Goal: Task Accomplishment & Management: Manage account settings

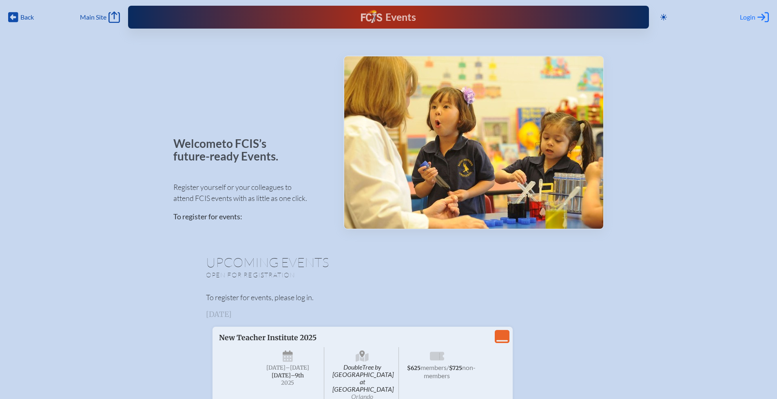
click at [756, 17] on div "Login Log in or Create Account" at bounding box center [754, 16] width 29 height 11
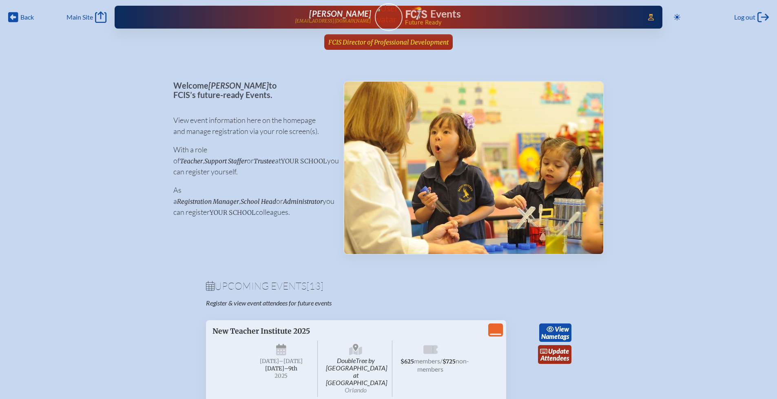
click at [383, 43] on span "FCIS Director of Professional Development" at bounding box center [389, 42] width 120 height 8
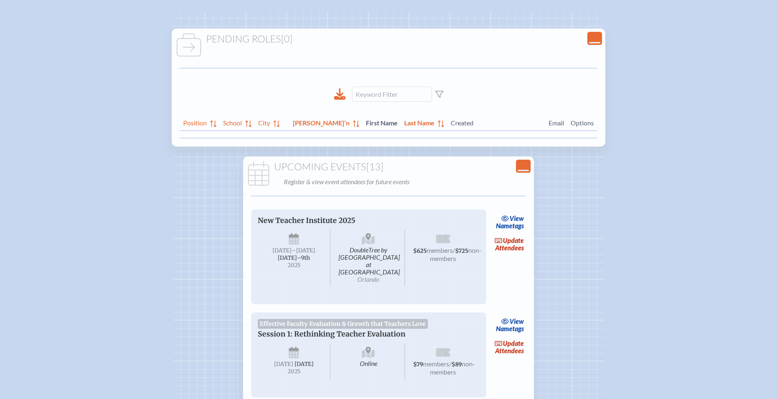
scroll to position [164, 0]
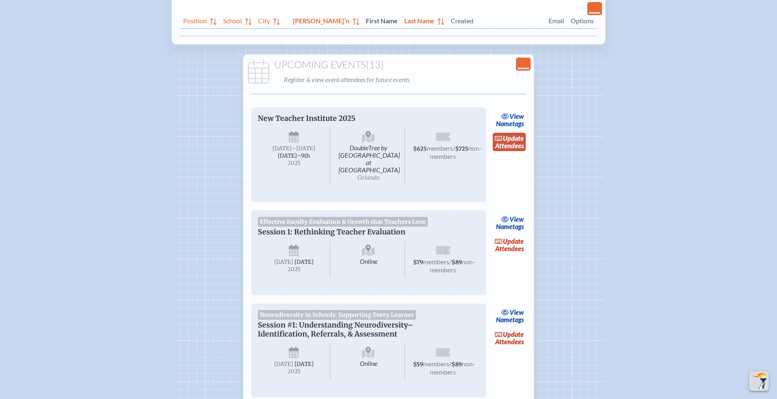
click at [508, 138] on span "update" at bounding box center [513, 138] width 21 height 8
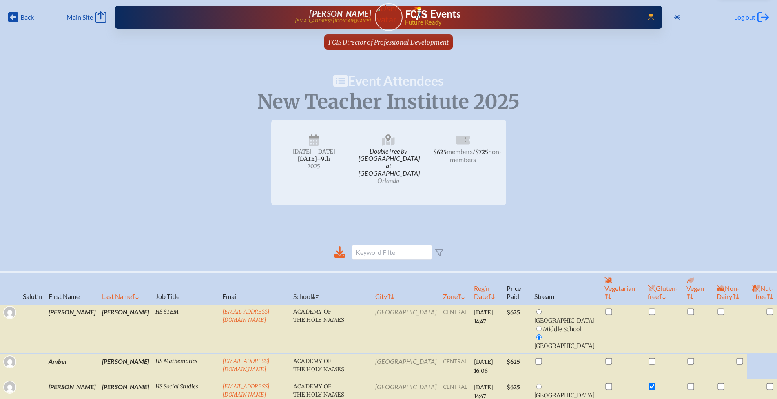
click at [746, 17] on span "Log out" at bounding box center [745, 17] width 21 height 8
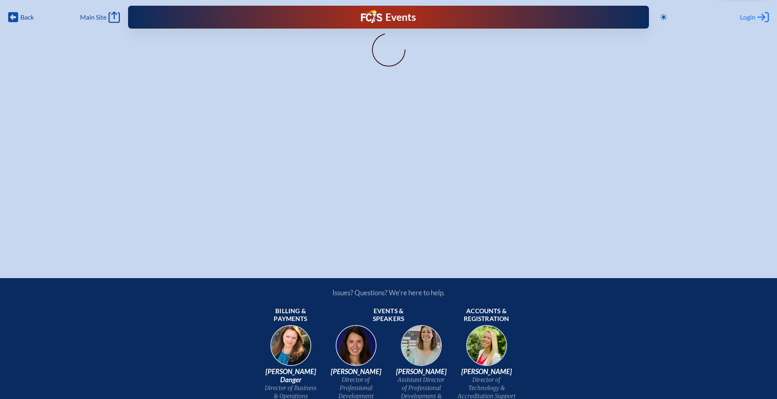
click at [749, 17] on span "Login" at bounding box center [748, 17] width 16 height 8
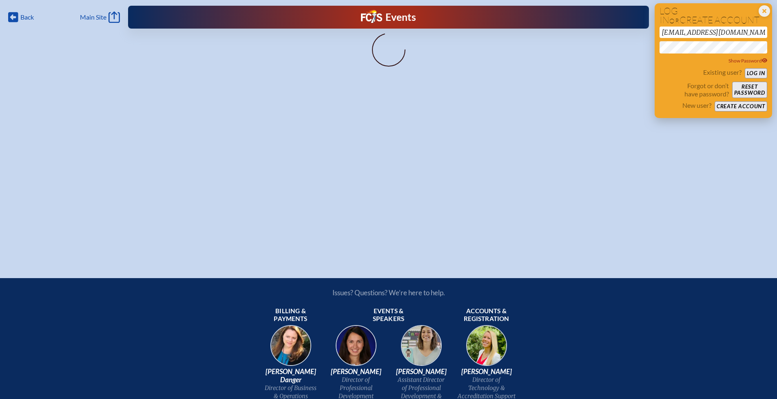
click at [715, 32] on input "[EMAIL_ADDRESS][DOMAIN_NAME]" at bounding box center [714, 32] width 108 height 11
drag, startPoint x: 715, startPoint y: 32, endPoint x: 637, endPoint y: 32, distance: 77.1
click at [637, 32] on div "Back Back Main Site Main Site Toggle to Dark Mode Close Login Area Log in or cr…" at bounding box center [388, 126] width 777 height 252
type input "lauren.astafan@gmail.com"
click at [618, 93] on div "Back Back Main Site Main Site Toggle to Dark Mode Close Login Area Log in or cr…" at bounding box center [388, 126] width 777 height 252
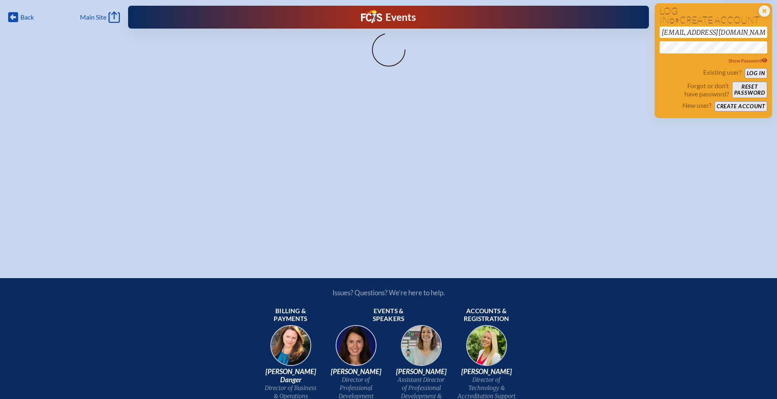
click at [652, 47] on div "Back Back Main Site Main Site Toggle to Dark Mode Close Login Area Log in or cr…" at bounding box center [388, 126] width 777 height 252
click at [759, 74] on button "Log in" at bounding box center [756, 73] width 22 height 10
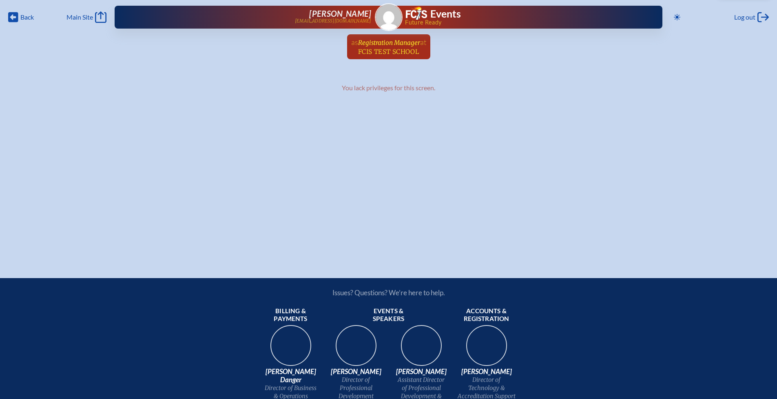
click at [384, 45] on span "Registration Manager" at bounding box center [389, 43] width 62 height 8
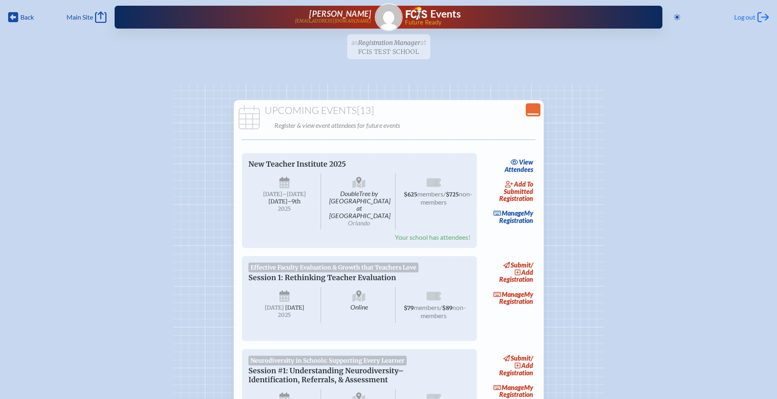
click at [746, 16] on span "Log out" at bounding box center [745, 17] width 21 height 8
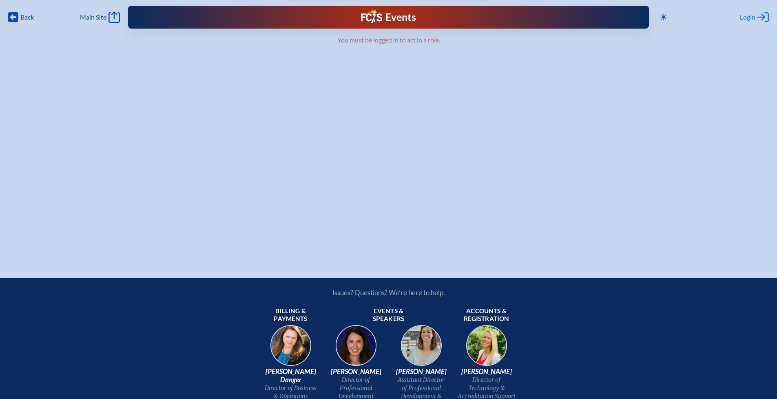
type input "[EMAIL_ADDRESS][DOMAIN_NAME]"
click at [748, 19] on span "Login" at bounding box center [748, 17] width 16 height 8
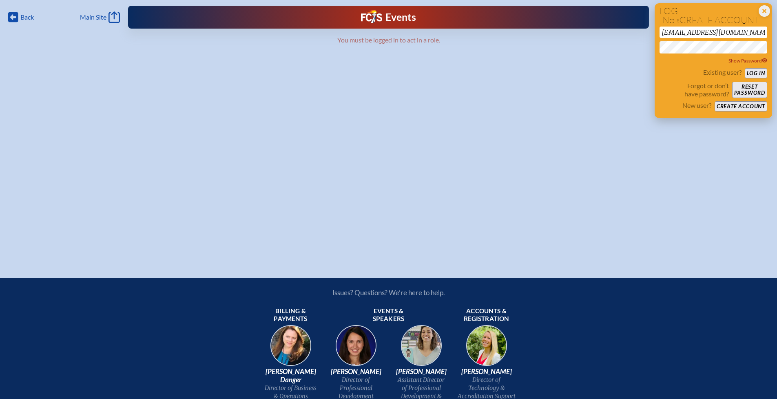
click at [727, 28] on input "[EMAIL_ADDRESS][DOMAIN_NAME]" at bounding box center [714, 32] width 108 height 11
click at [750, 73] on button "Log in" at bounding box center [756, 73] width 22 height 10
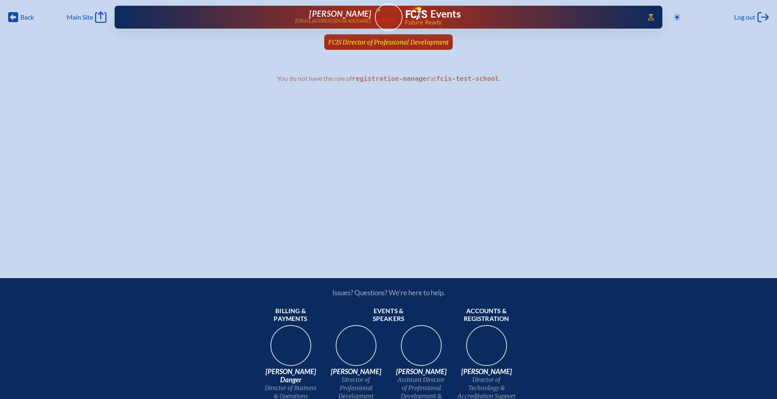
click at [380, 43] on span "FCIS Director of Professional Development" at bounding box center [389, 42] width 120 height 8
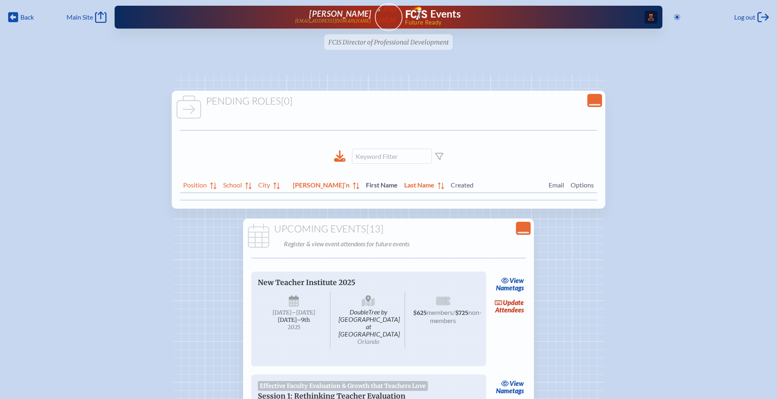
click at [650, 20] on icon at bounding box center [651, 17] width 6 height 7
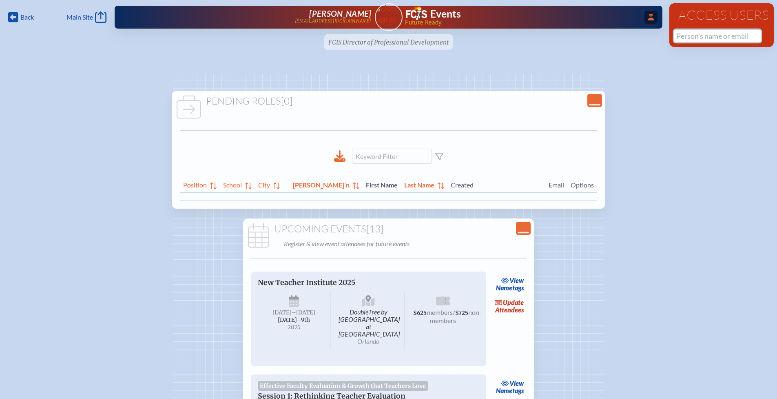
click at [684, 35] on input "text" at bounding box center [718, 36] width 87 height 12
type input "J"
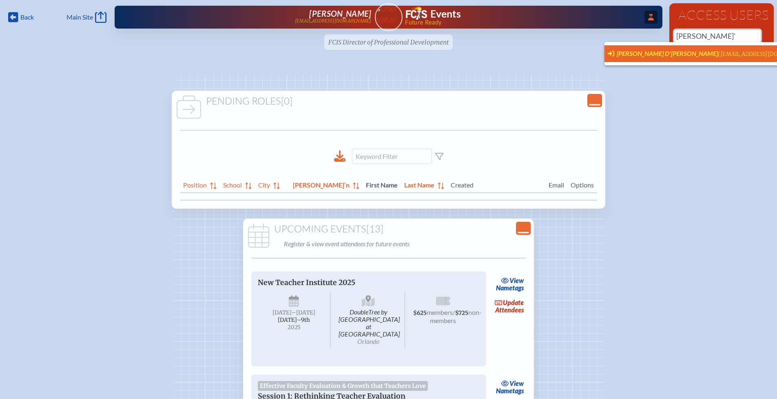
scroll to position [0, 6]
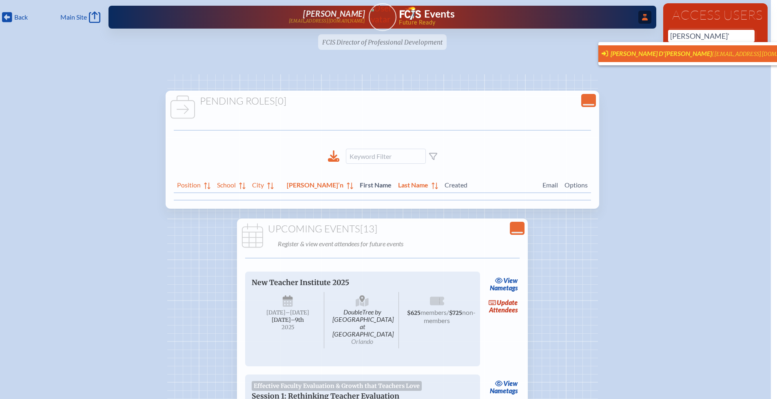
click at [649, 54] on span "Jennifer Stever D'Andrea" at bounding box center [661, 53] width 101 height 8
type input "jdandrea@lhps.org"
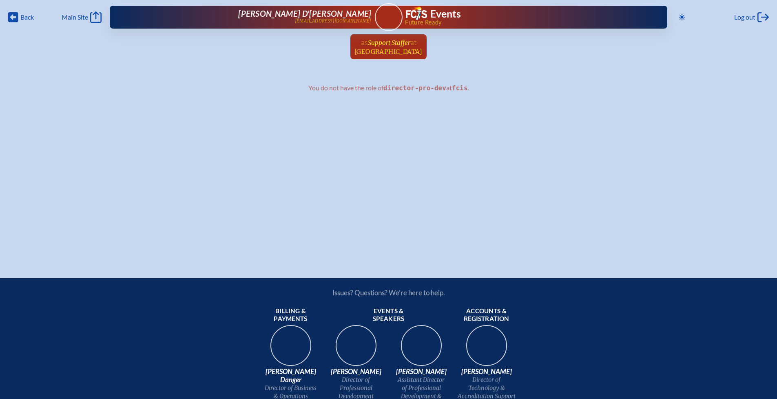
click at [377, 49] on span "[GEOGRAPHIC_DATA]" at bounding box center [389, 52] width 68 height 8
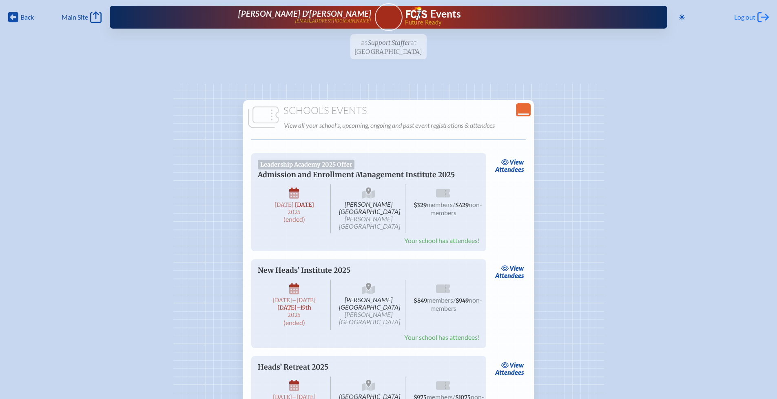
click at [747, 18] on span "Log out" at bounding box center [745, 17] width 21 height 8
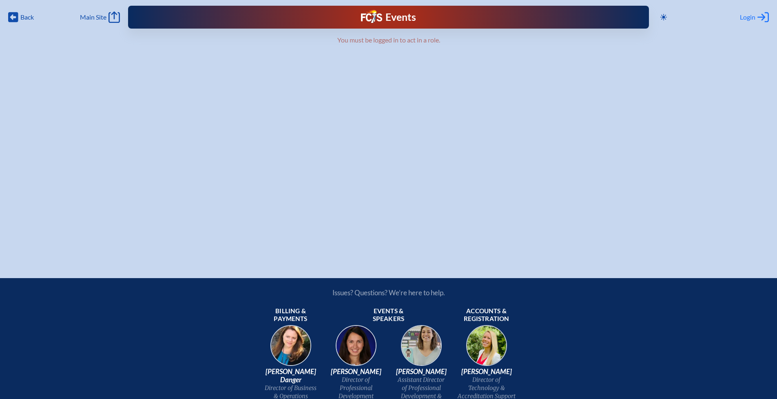
type input "[EMAIL_ADDRESS][DOMAIN_NAME]"
click at [752, 17] on span "Login" at bounding box center [748, 17] width 16 height 8
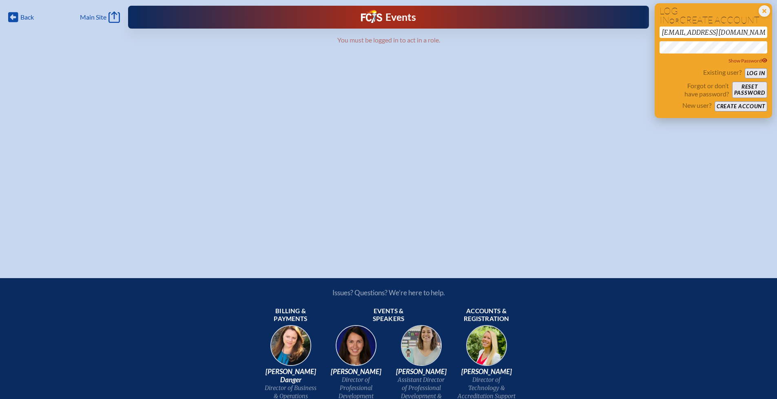
click at [758, 73] on button "Log in" at bounding box center [756, 73] width 22 height 10
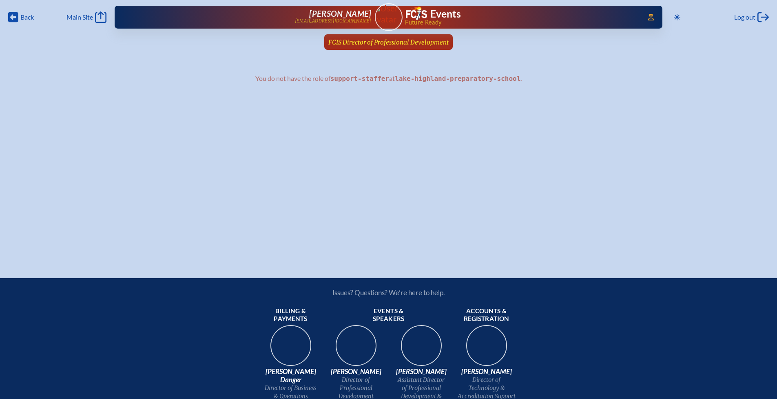
click at [391, 43] on span "FCIS Director of Professional Development" at bounding box center [389, 42] width 120 height 8
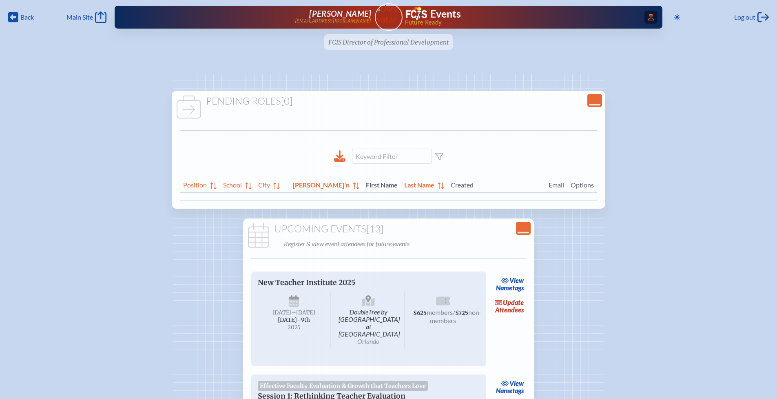
click at [648, 18] on icon "Access Users..." at bounding box center [651, 17] width 6 height 7
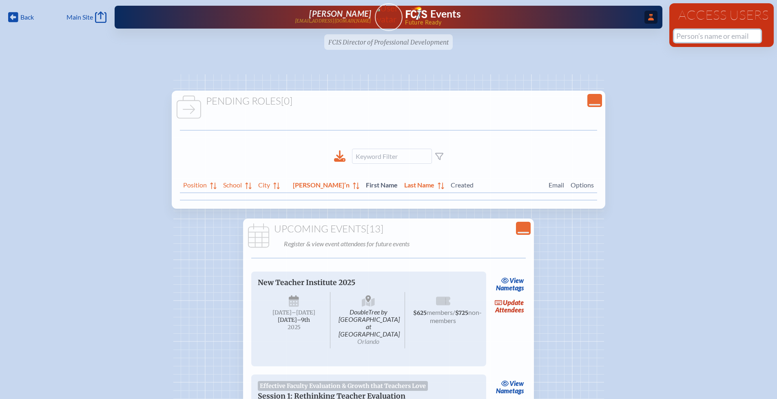
click at [693, 39] on input "text" at bounding box center [718, 36] width 87 height 12
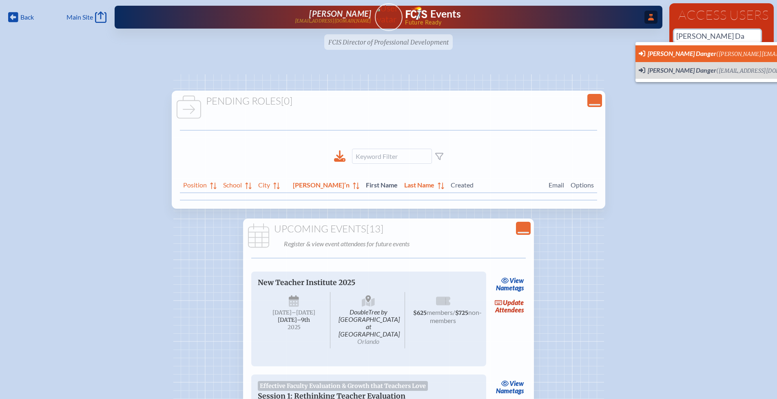
scroll to position [0, 6]
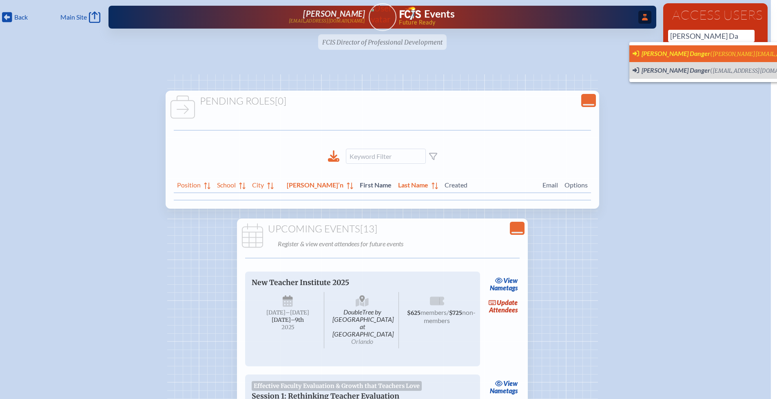
click at [677, 52] on span "[PERSON_NAME] Danger" at bounding box center [676, 53] width 69 height 8
type input "keara@gmail.com"
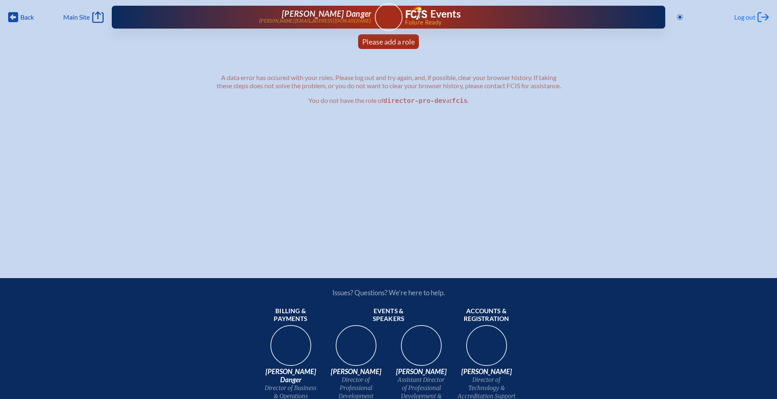
click at [747, 18] on span "Log out" at bounding box center [745, 17] width 21 height 8
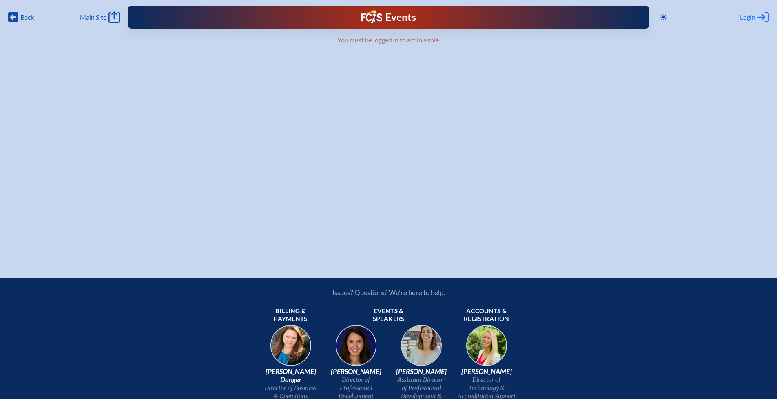
click at [749, 18] on span "Login" at bounding box center [748, 17] width 16 height 8
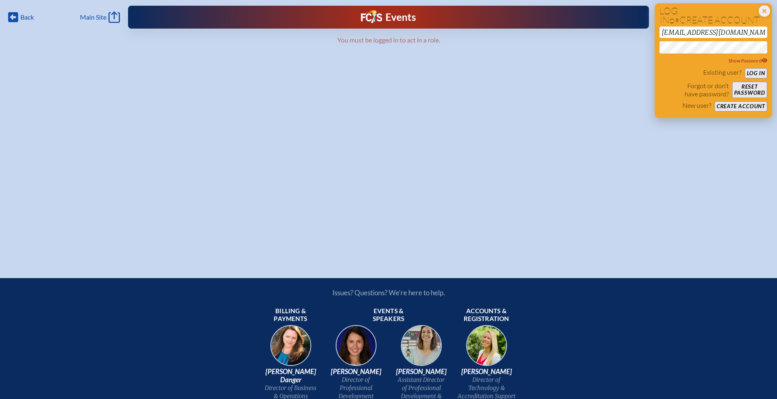
click at [751, 72] on button "Log in" at bounding box center [756, 73] width 22 height 10
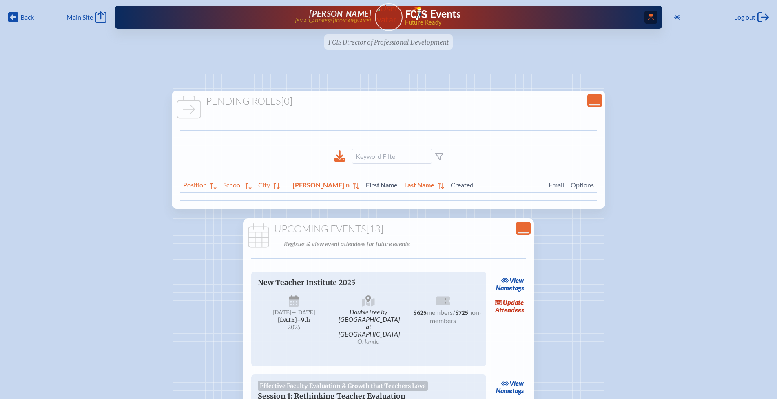
click at [648, 20] on icon "Access Users..." at bounding box center [651, 17] width 6 height 7
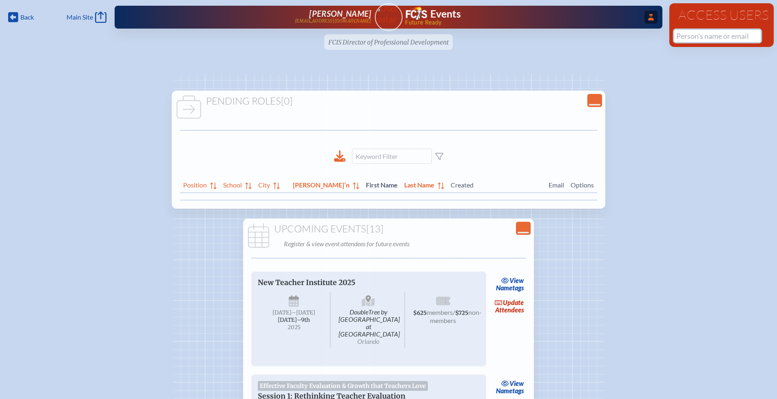
click at [689, 38] on input "text" at bounding box center [718, 36] width 87 height 12
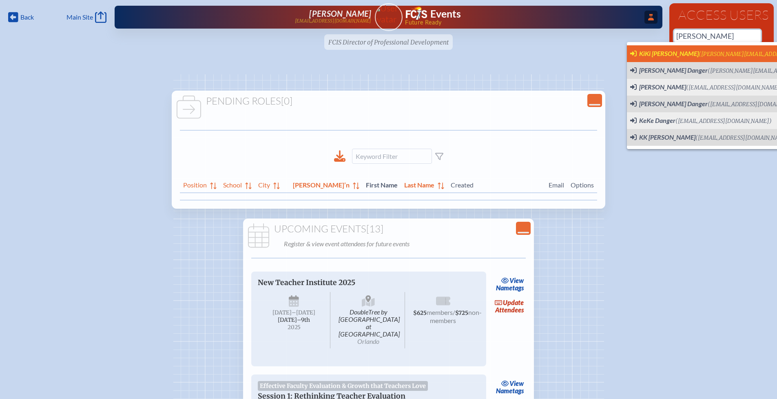
scroll to position [0, 6]
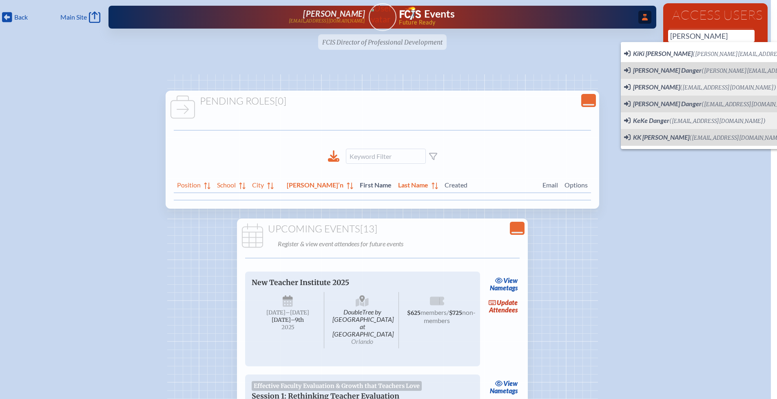
click at [693, 53] on span "(keara.danger@gmail.com)" at bounding box center [762, 54] width 139 height 7
type input "[PERSON_NAME][EMAIL_ADDRESS][DOMAIN_NAME]"
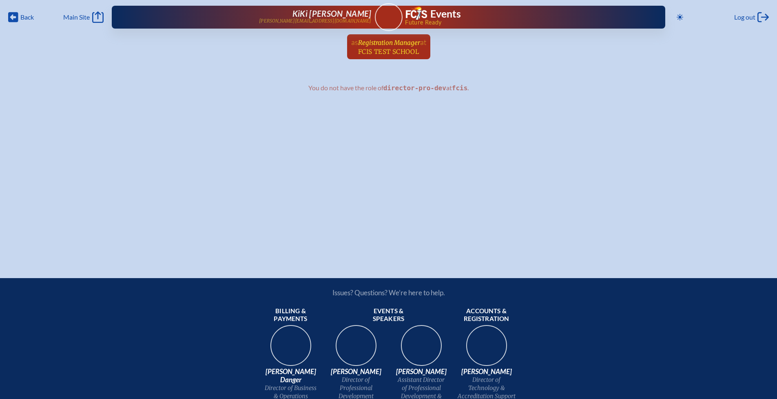
click at [399, 46] on span "Registration Manager" at bounding box center [389, 43] width 62 height 8
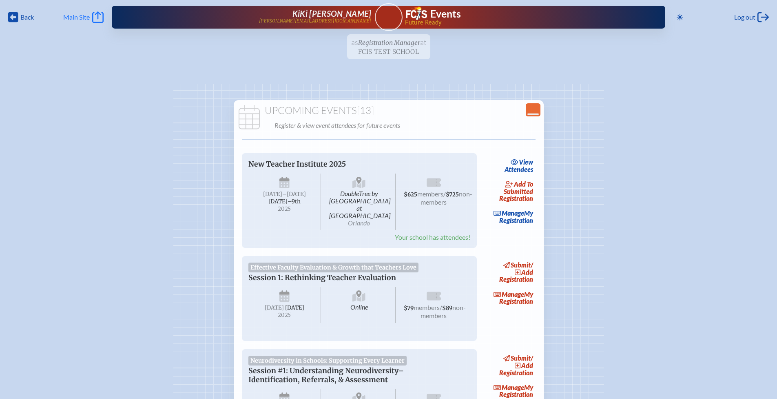
click at [78, 20] on span "Main Site" at bounding box center [76, 17] width 27 height 8
